Goal: Check status: Check status

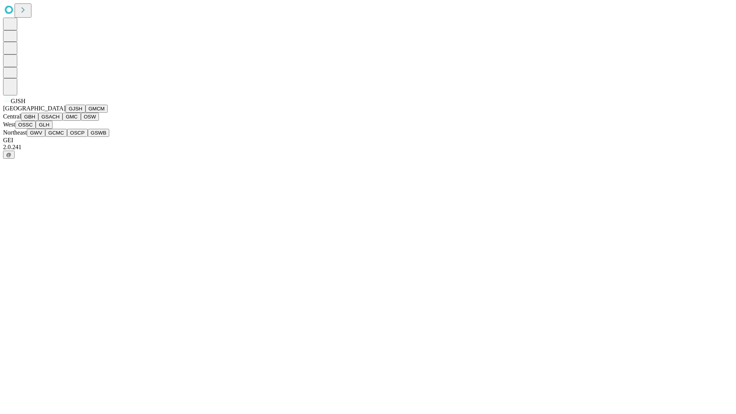
click at [66, 113] on button "GJSH" at bounding box center [76, 109] width 20 height 8
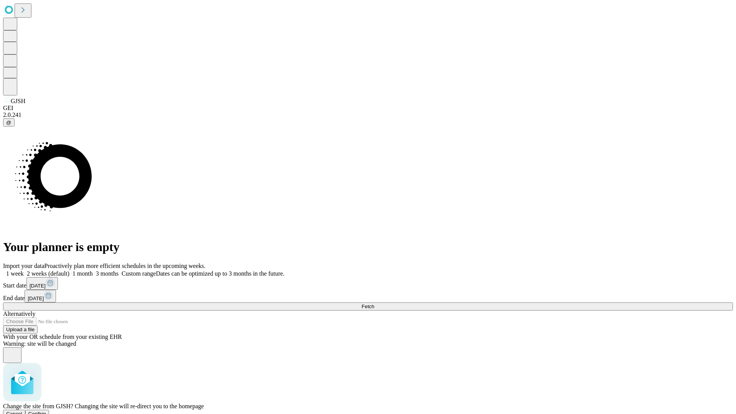
click at [46, 411] on span "Confirm" at bounding box center [37, 414] width 18 height 6
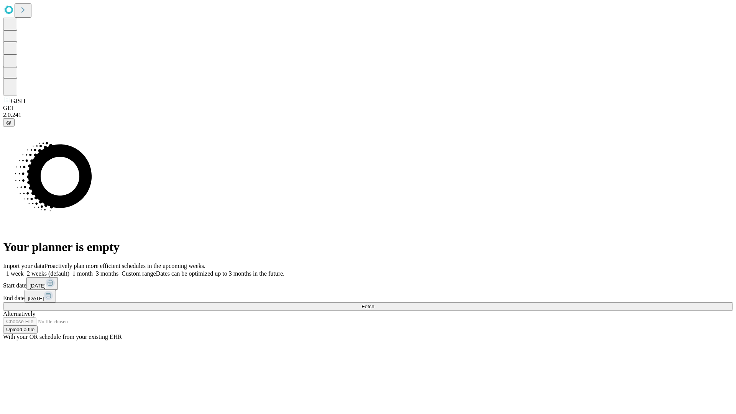
click at [93, 270] on label "1 month" at bounding box center [80, 273] width 23 height 7
click at [374, 304] on span "Fetch" at bounding box center [368, 307] width 13 height 6
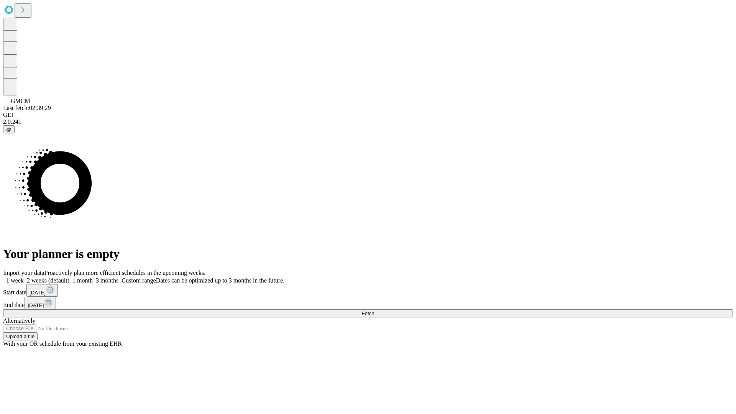
click at [374, 311] on span "Fetch" at bounding box center [368, 314] width 13 height 6
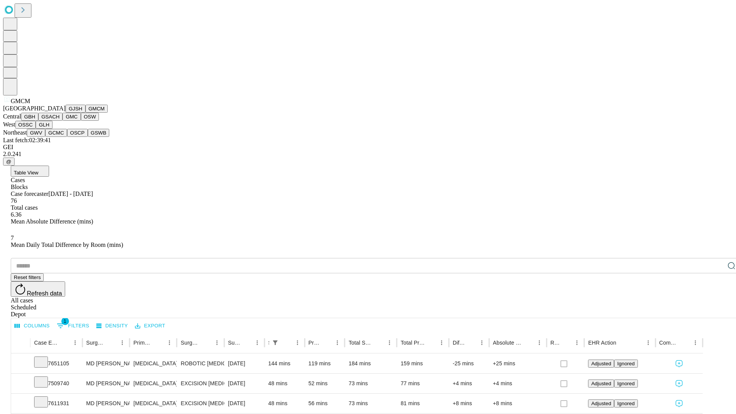
click at [38, 121] on button "GBH" at bounding box center [29, 117] width 17 height 8
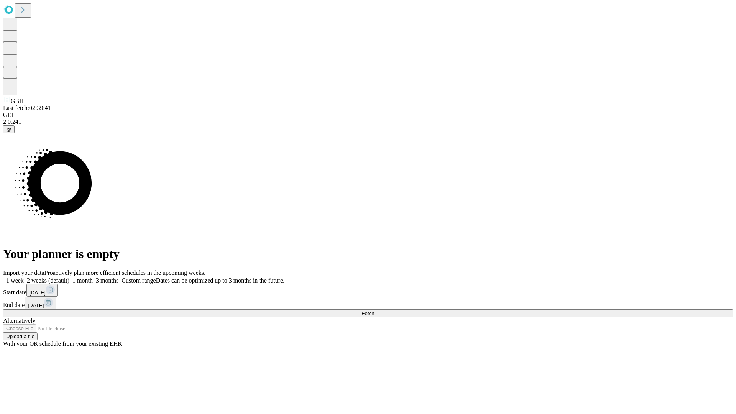
click at [93, 277] on label "1 month" at bounding box center [80, 280] width 23 height 7
click at [374, 311] on span "Fetch" at bounding box center [368, 314] width 13 height 6
click at [93, 277] on label "1 month" at bounding box center [80, 280] width 23 height 7
click at [374, 311] on span "Fetch" at bounding box center [368, 314] width 13 height 6
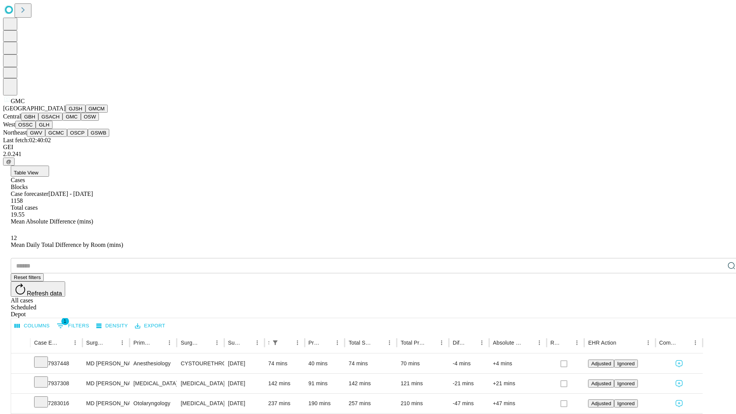
click at [81, 121] on button "OSW" at bounding box center [90, 117] width 18 height 8
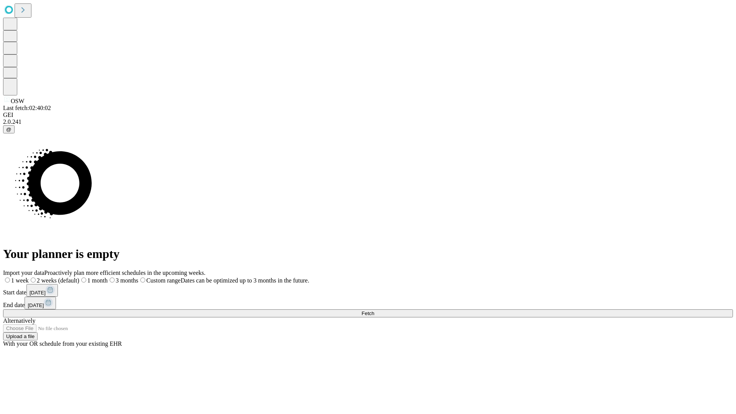
click at [108, 277] on label "1 month" at bounding box center [93, 280] width 28 height 7
click at [374, 311] on span "Fetch" at bounding box center [368, 314] width 13 height 6
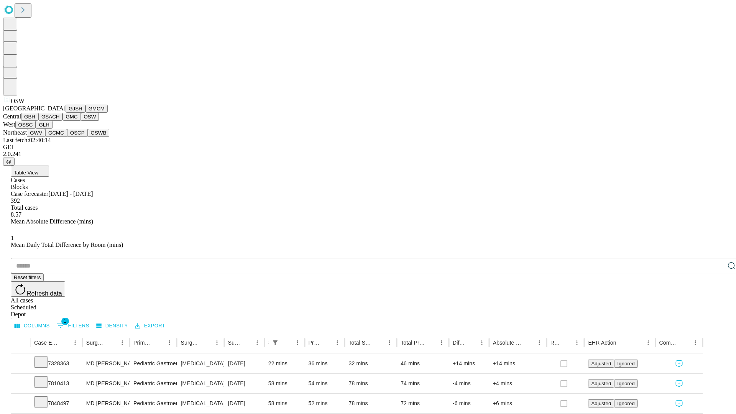
click at [36, 129] on button "OSSC" at bounding box center [25, 125] width 21 height 8
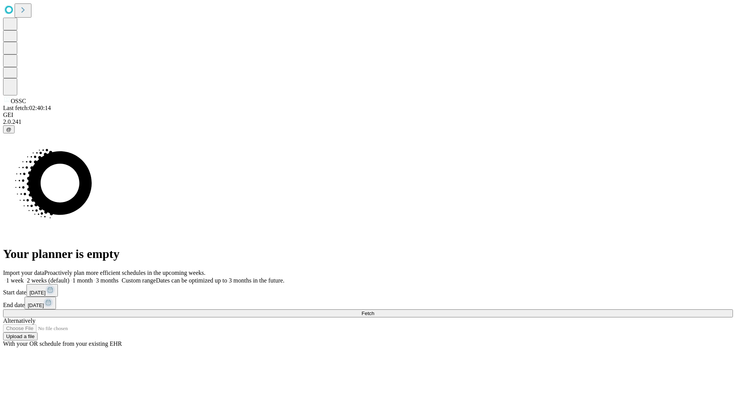
click at [93, 277] on label "1 month" at bounding box center [80, 280] width 23 height 7
click at [374, 311] on span "Fetch" at bounding box center [368, 314] width 13 height 6
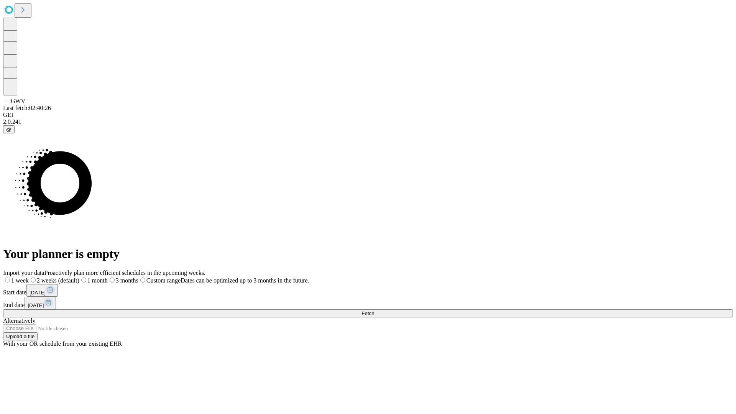
click at [374, 311] on span "Fetch" at bounding box center [368, 314] width 13 height 6
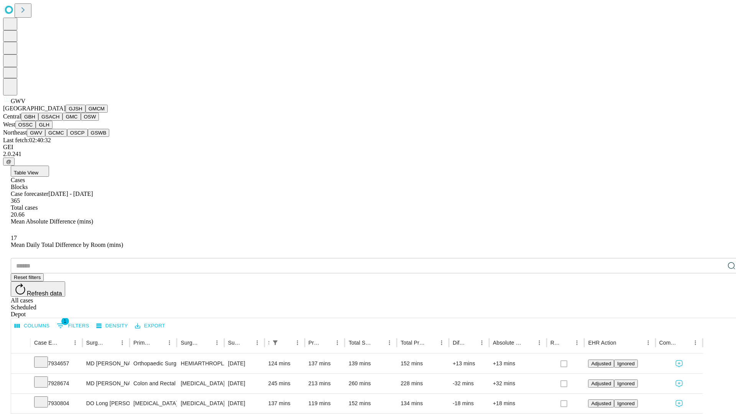
click at [59, 137] on button "GCMC" at bounding box center [56, 133] width 22 height 8
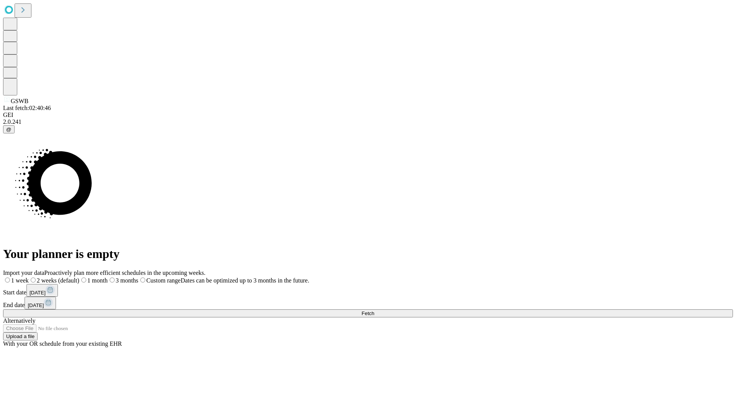
click at [108, 277] on label "1 month" at bounding box center [93, 280] width 28 height 7
click at [374, 311] on span "Fetch" at bounding box center [368, 314] width 13 height 6
